Goal: Information Seeking & Learning: Learn about a topic

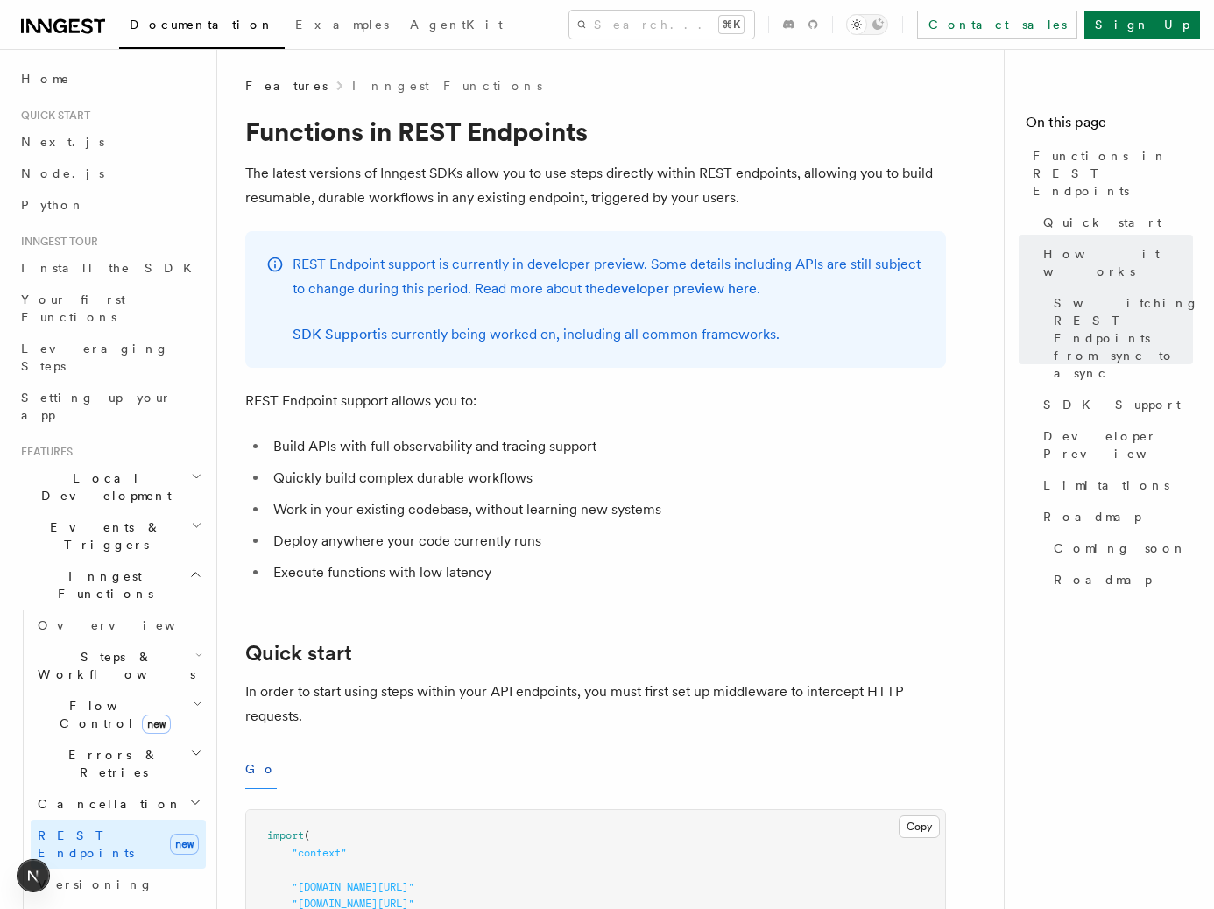
scroll to position [2122, 0]
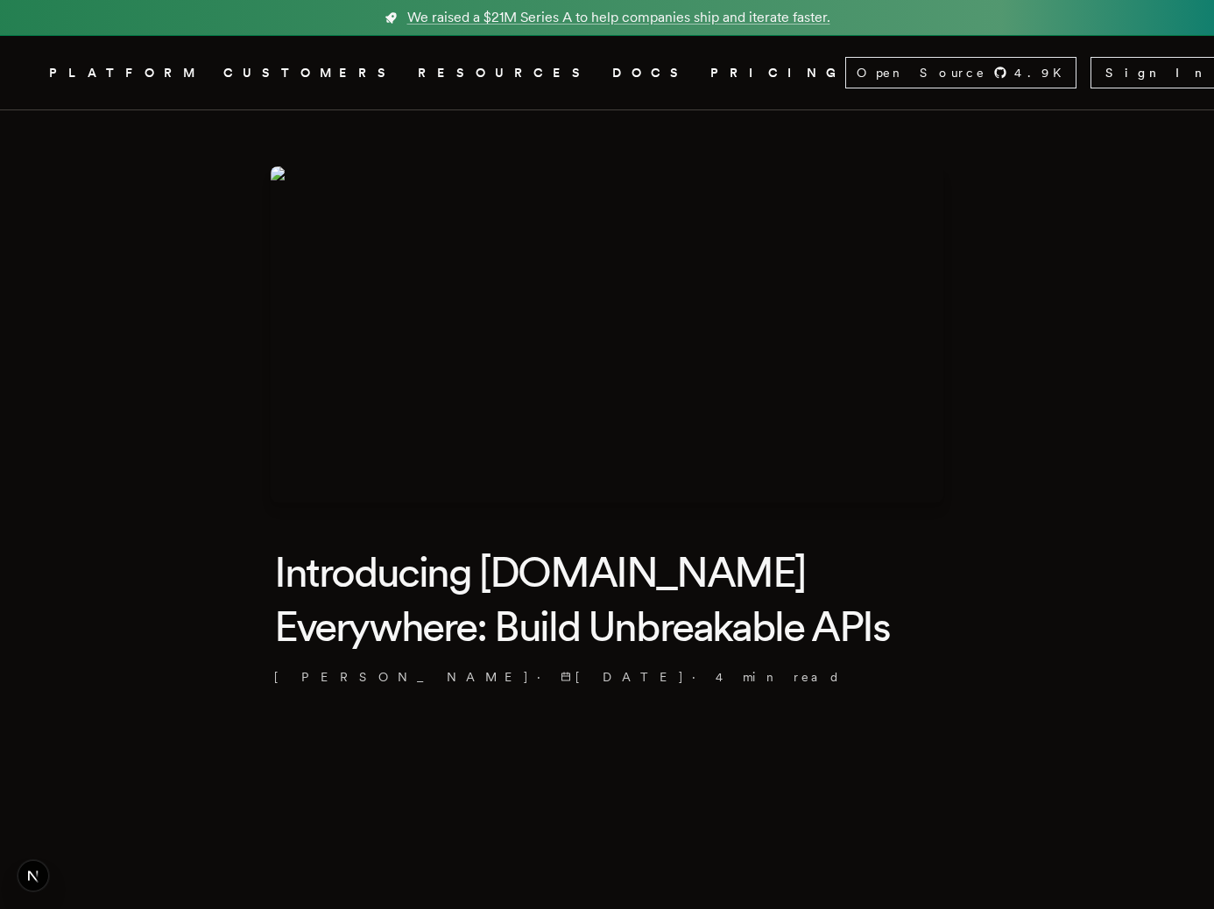
scroll to position [2948, 0]
